Goal: Complete application form: Complete application form

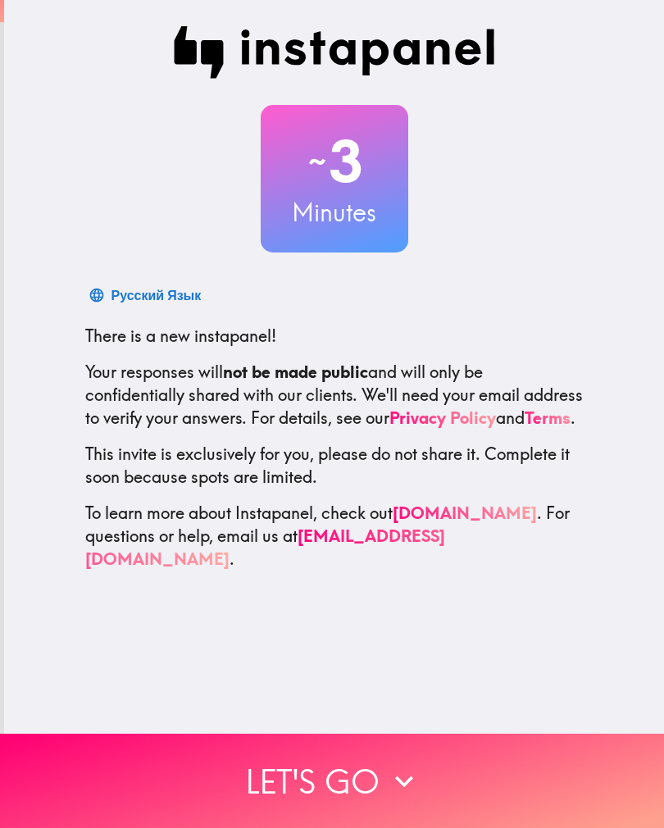
click at [389, 818] on button "Let's go" at bounding box center [332, 781] width 664 height 94
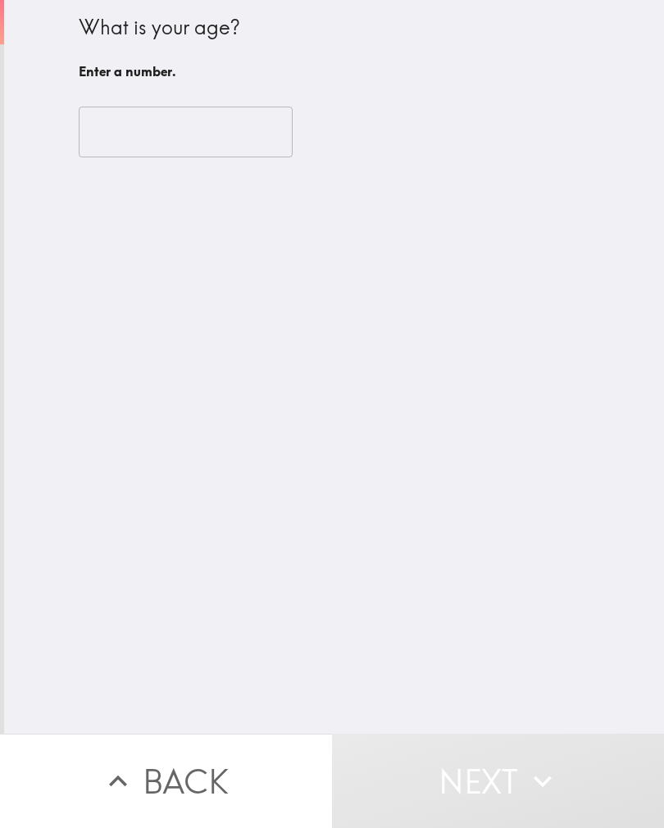
click at [257, 135] on input "number" at bounding box center [186, 132] width 214 height 51
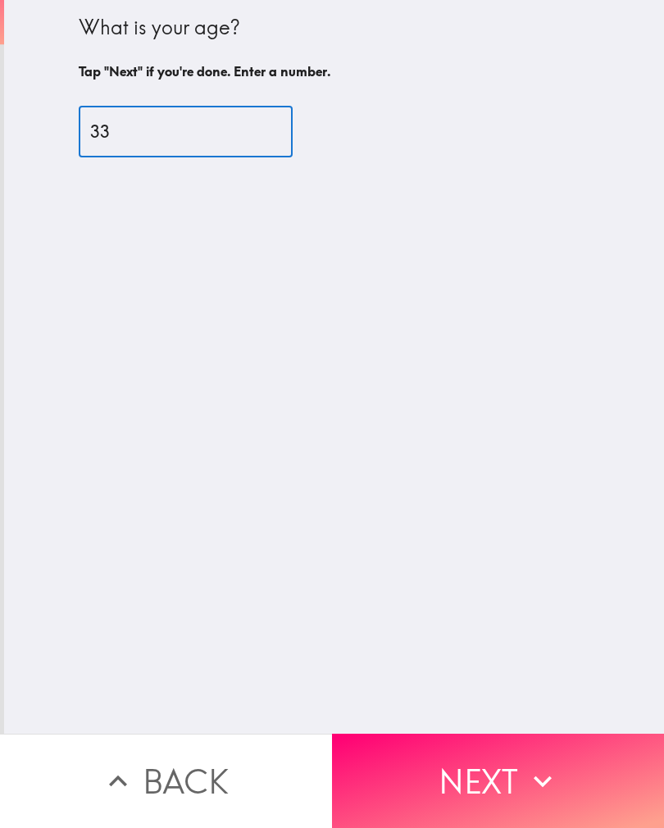
type input "33"
click at [477, 405] on div "What is your age? Tap "Next" if you're done. Enter a number. 33 ​" at bounding box center [334, 367] width 660 height 734
click at [480, 769] on button "Next" at bounding box center [498, 781] width 332 height 94
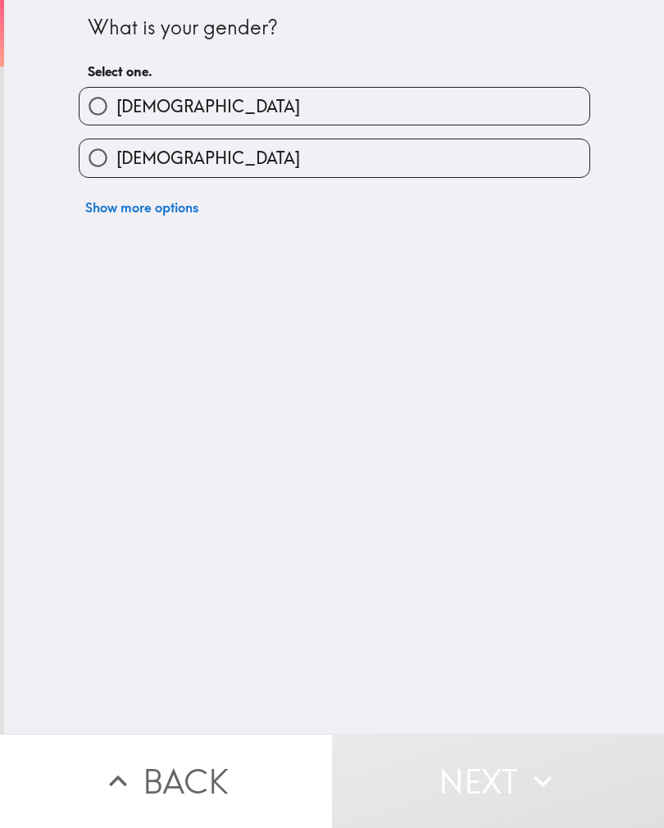
click at [116, 156] on input "[DEMOGRAPHIC_DATA]" at bounding box center [98, 157] width 37 height 37
radio input "true"
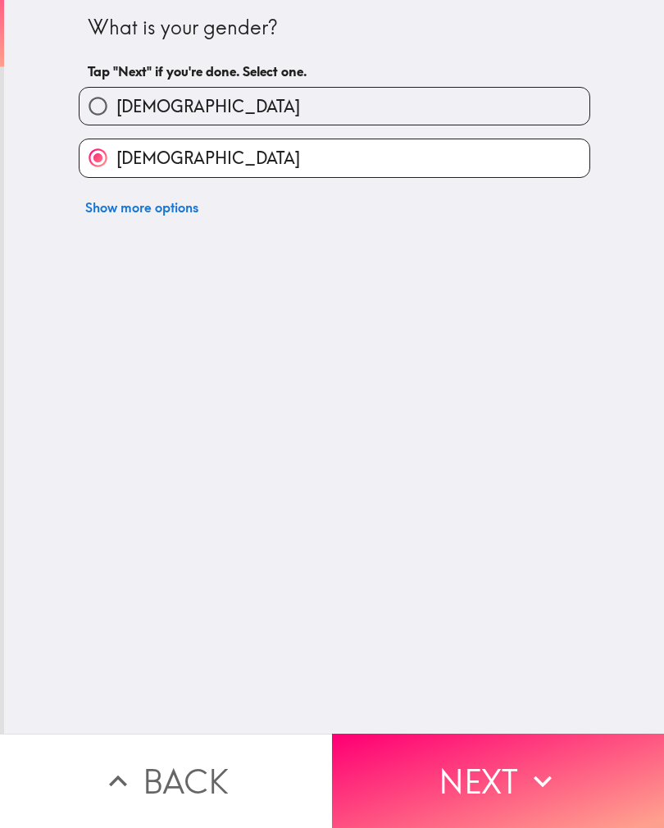
click at [453, 813] on button "Next" at bounding box center [498, 781] width 332 height 94
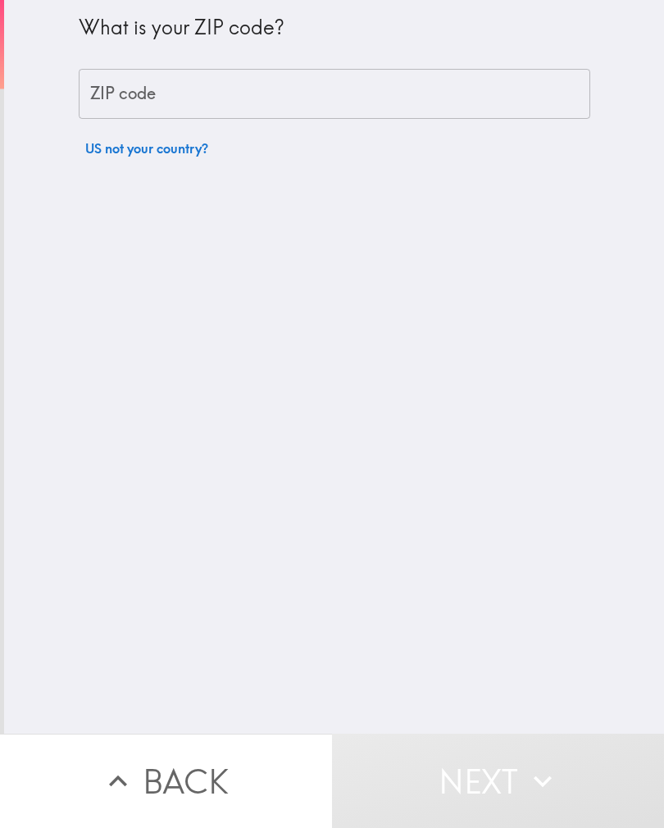
click at [92, 108] on input "ZIP code" at bounding box center [335, 94] width 512 height 51
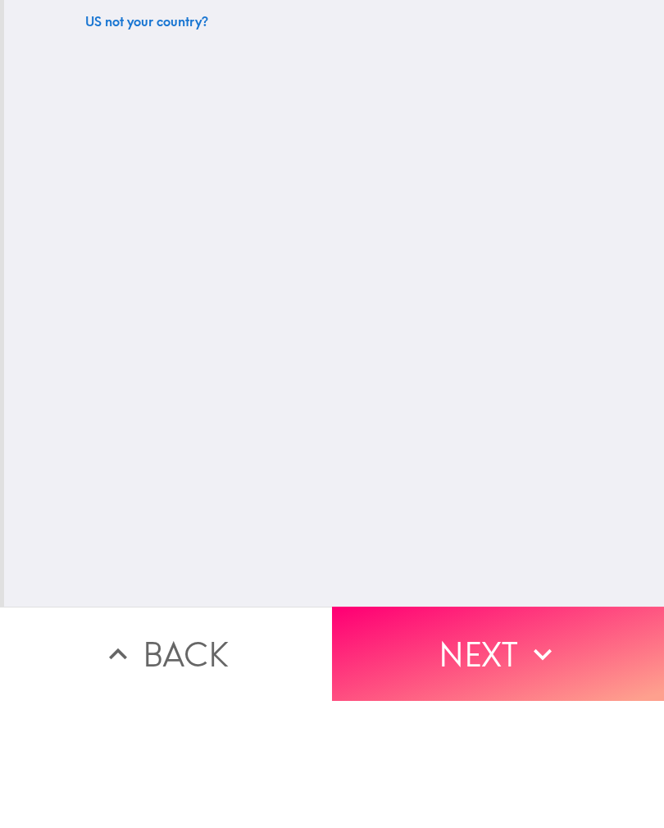
type input "77033"
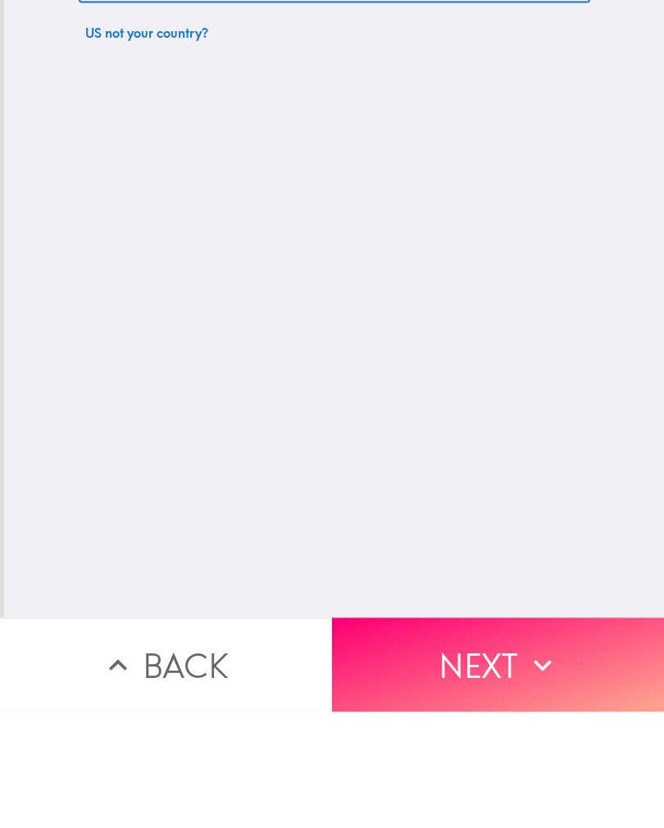
click at [510, 734] on button "Next" at bounding box center [498, 781] width 332 height 94
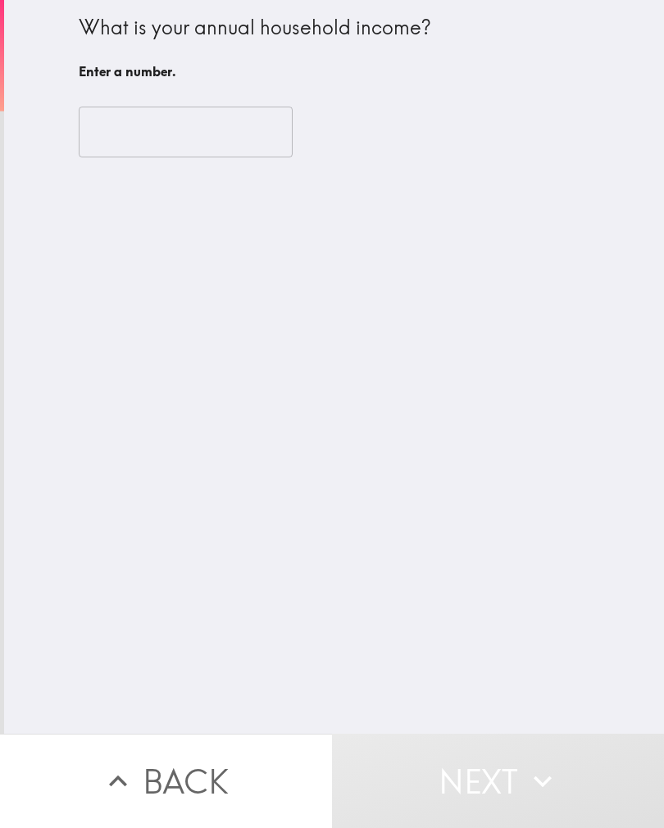
click at [107, 121] on input "number" at bounding box center [186, 132] width 214 height 51
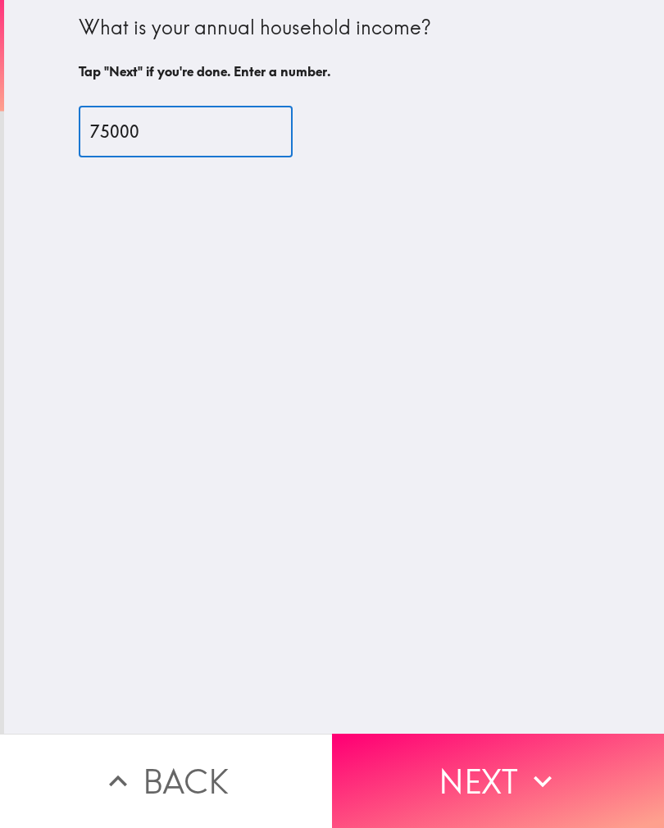
type input "75000"
click at [570, 463] on div "What is your annual household income? Tap "Next" if you're done. Enter a number…" at bounding box center [334, 367] width 660 height 734
click at [495, 773] on button "Next" at bounding box center [498, 781] width 332 height 94
